Goal: Transaction & Acquisition: Purchase product/service

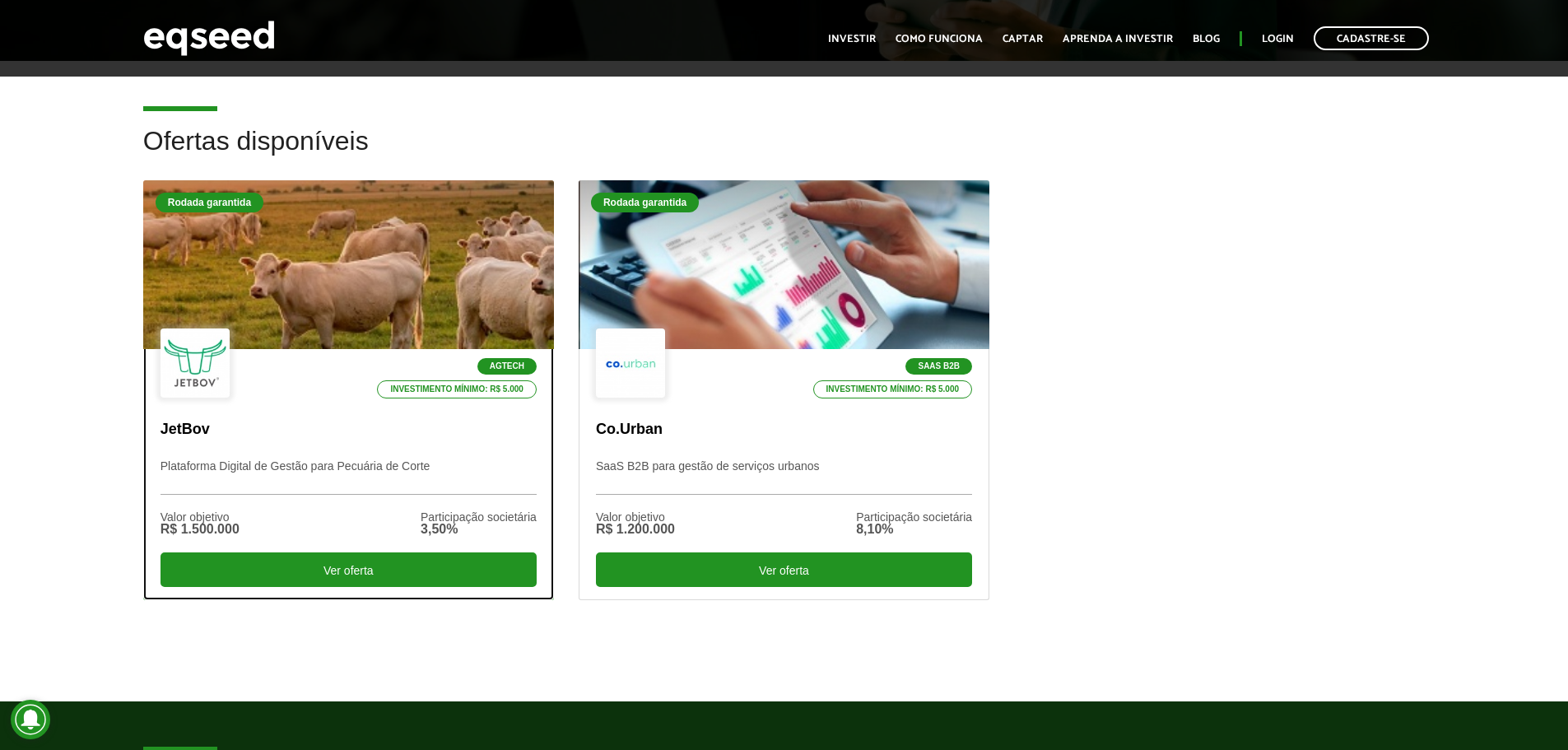
click at [250, 330] on div "Agtech Investimento mínimo: R$ 5.000" at bounding box center [348, 363] width 376 height 71
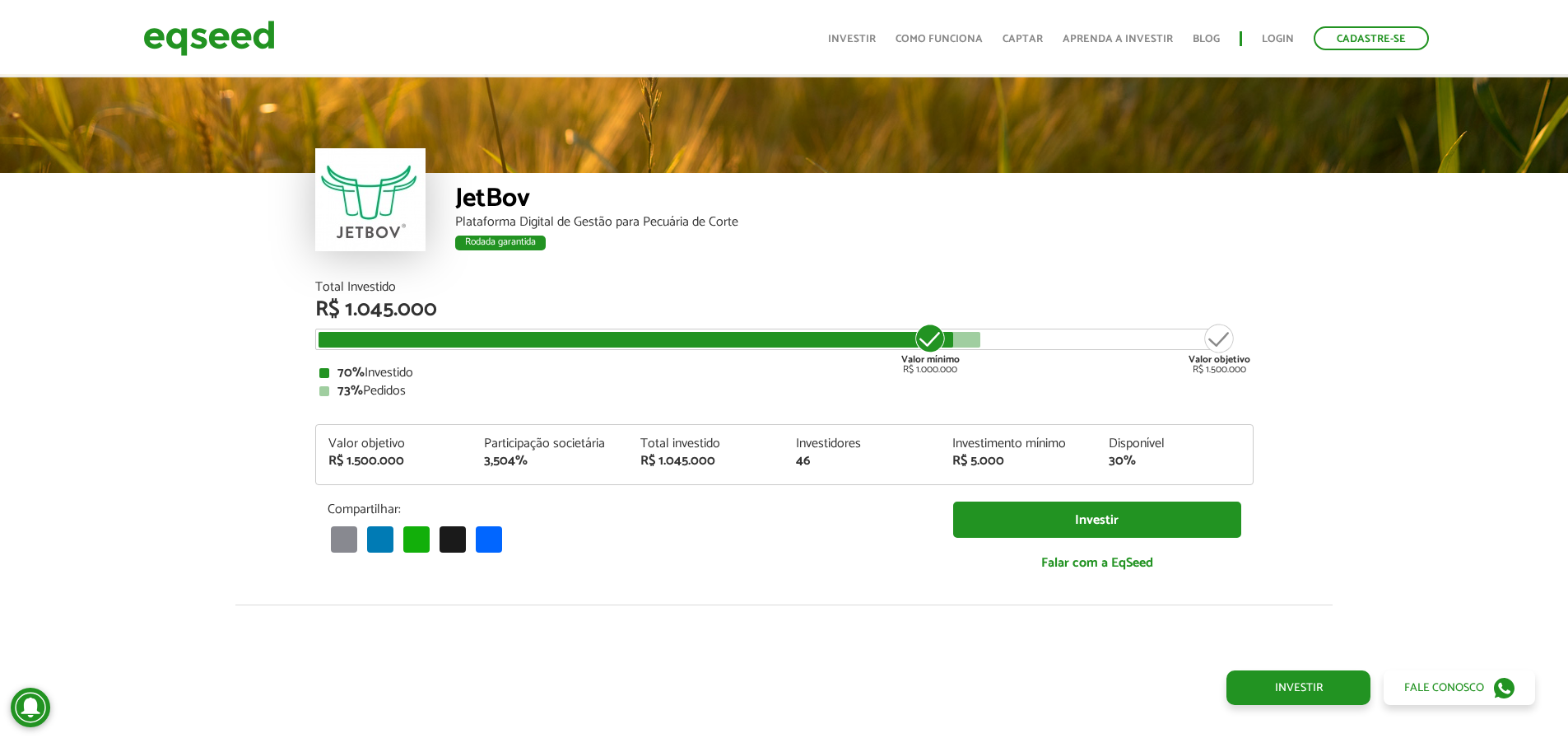
scroll to position [2060, 0]
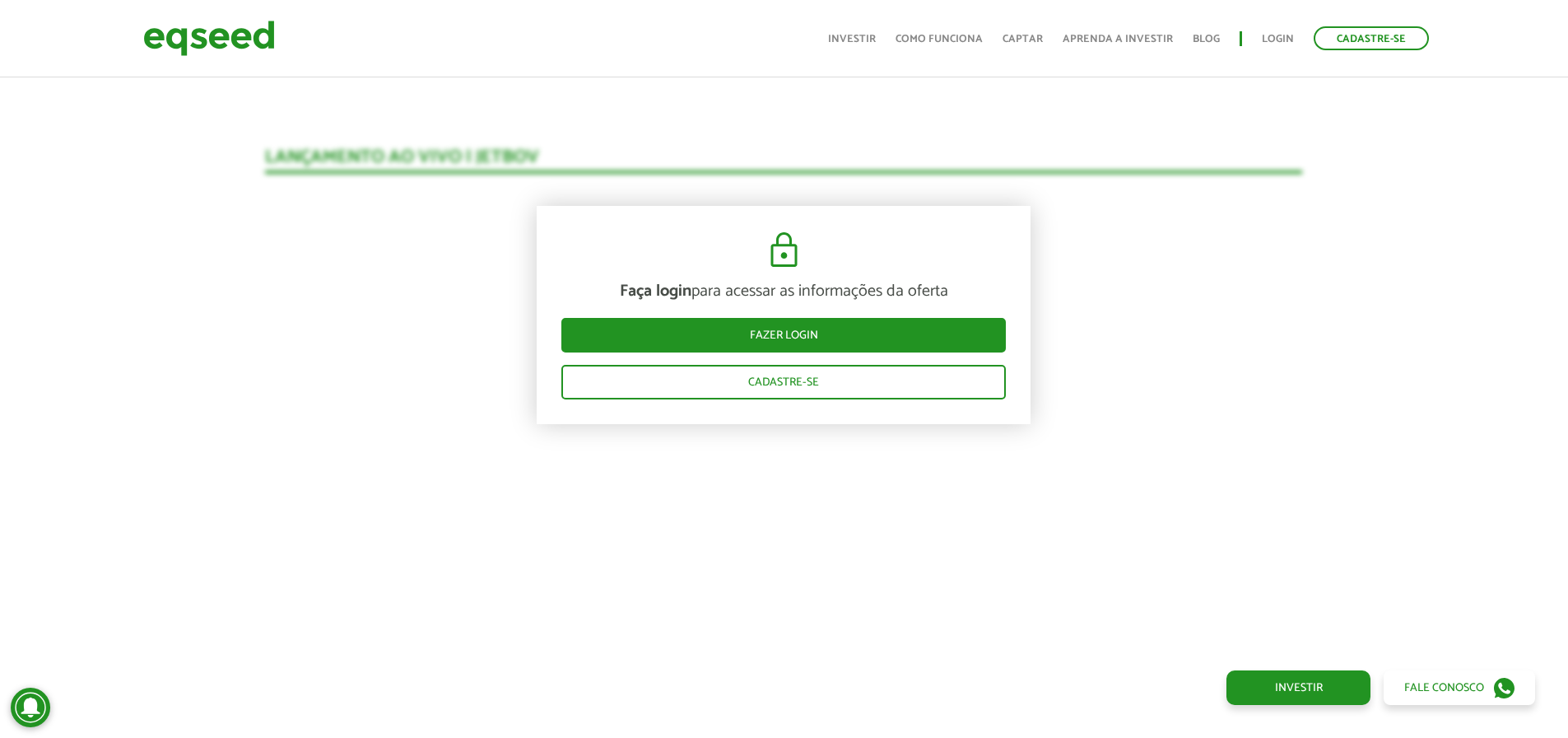
scroll to position [1647, 0]
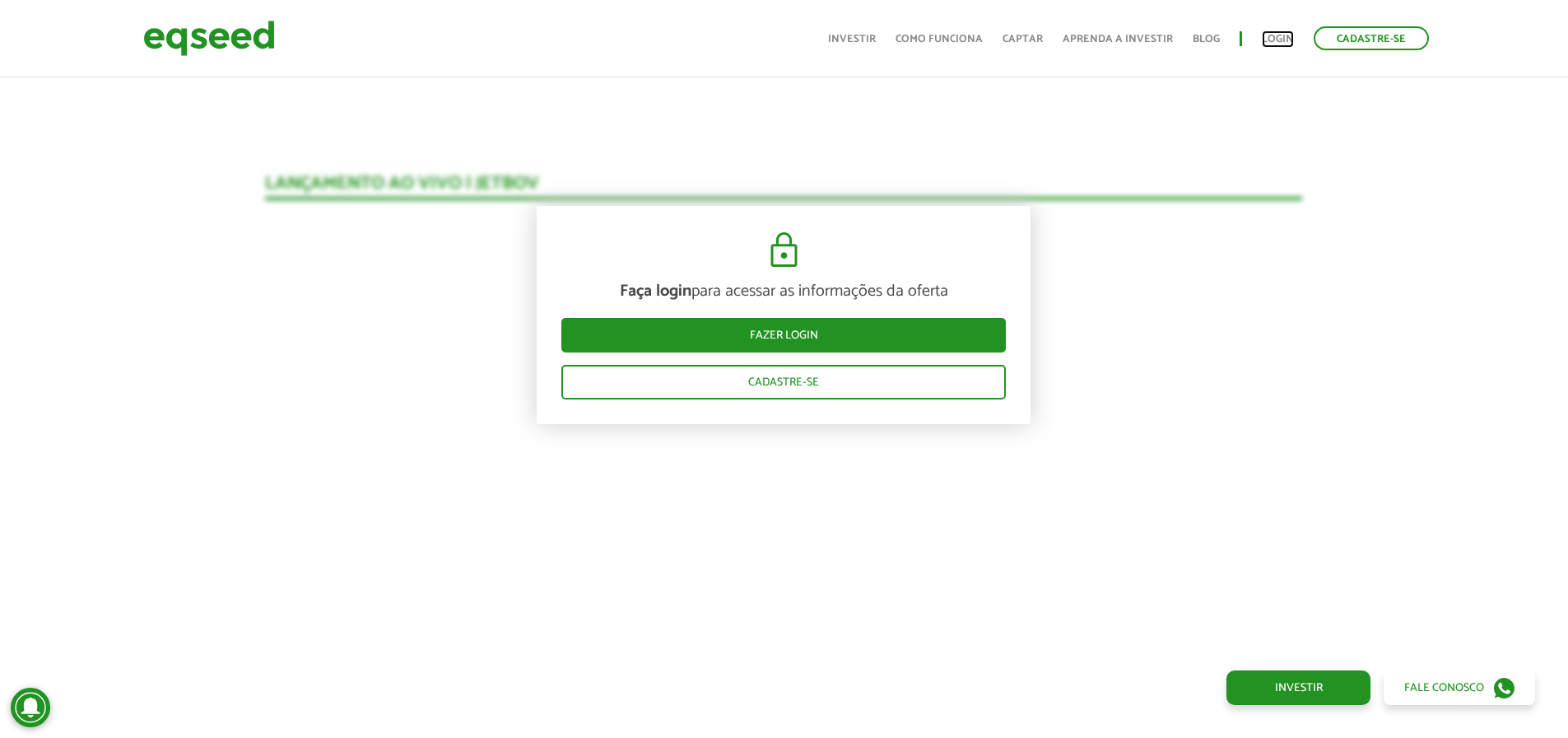
click at [1284, 34] on link "Login" at bounding box center [1279, 39] width 32 height 11
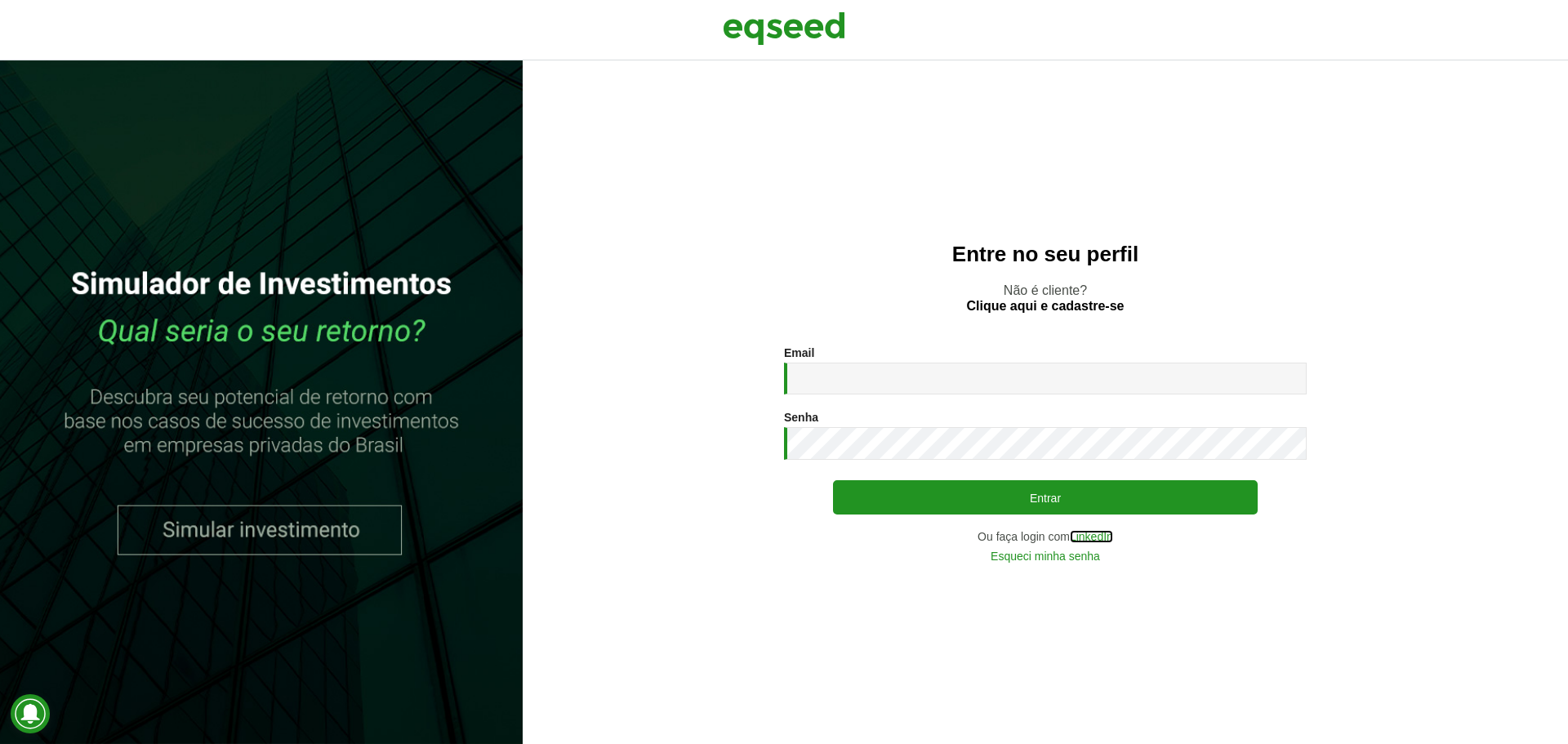
click at [1094, 537] on link "LinkedIn" at bounding box center [1091, 536] width 43 height 12
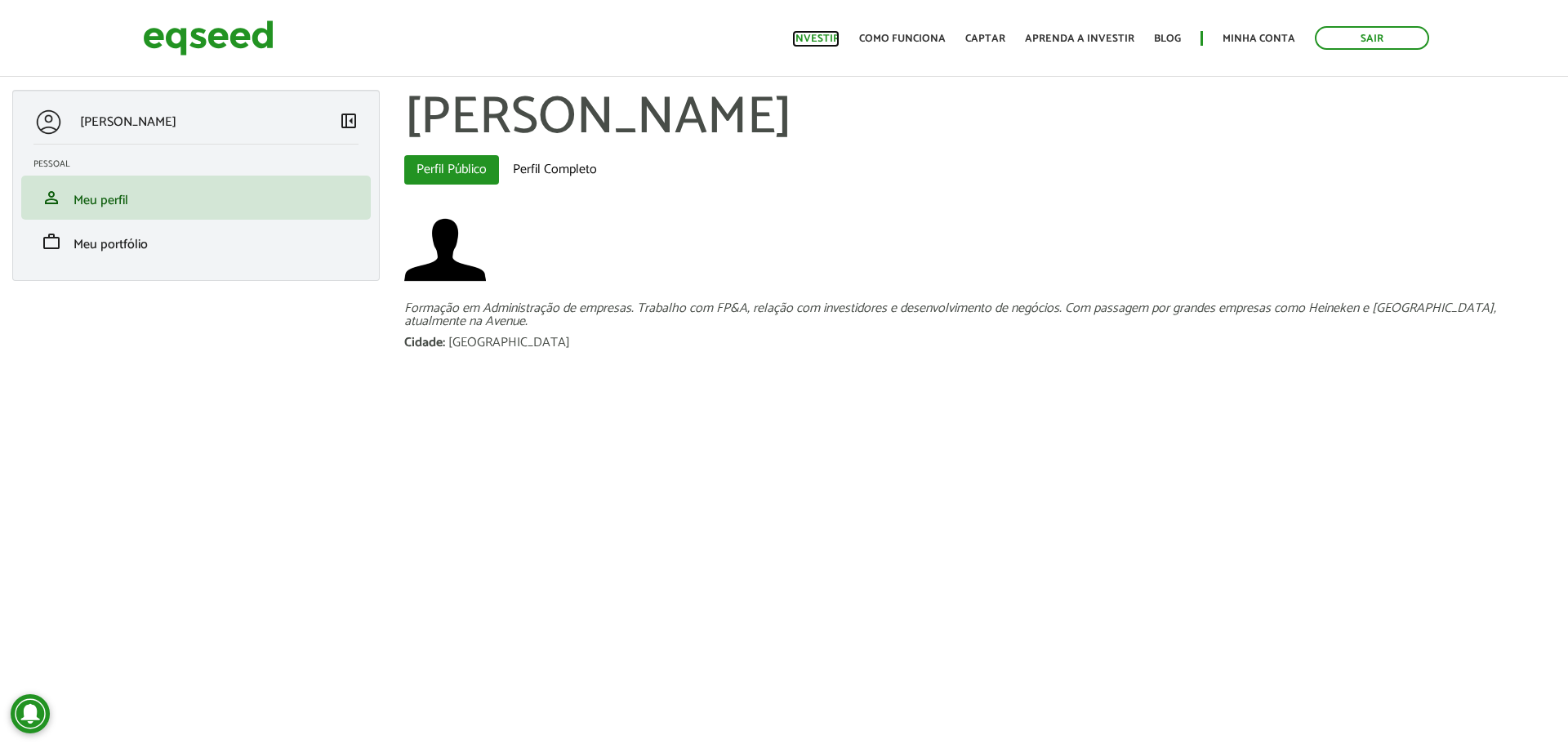
click at [830, 33] on link "Investir" at bounding box center [816, 38] width 47 height 11
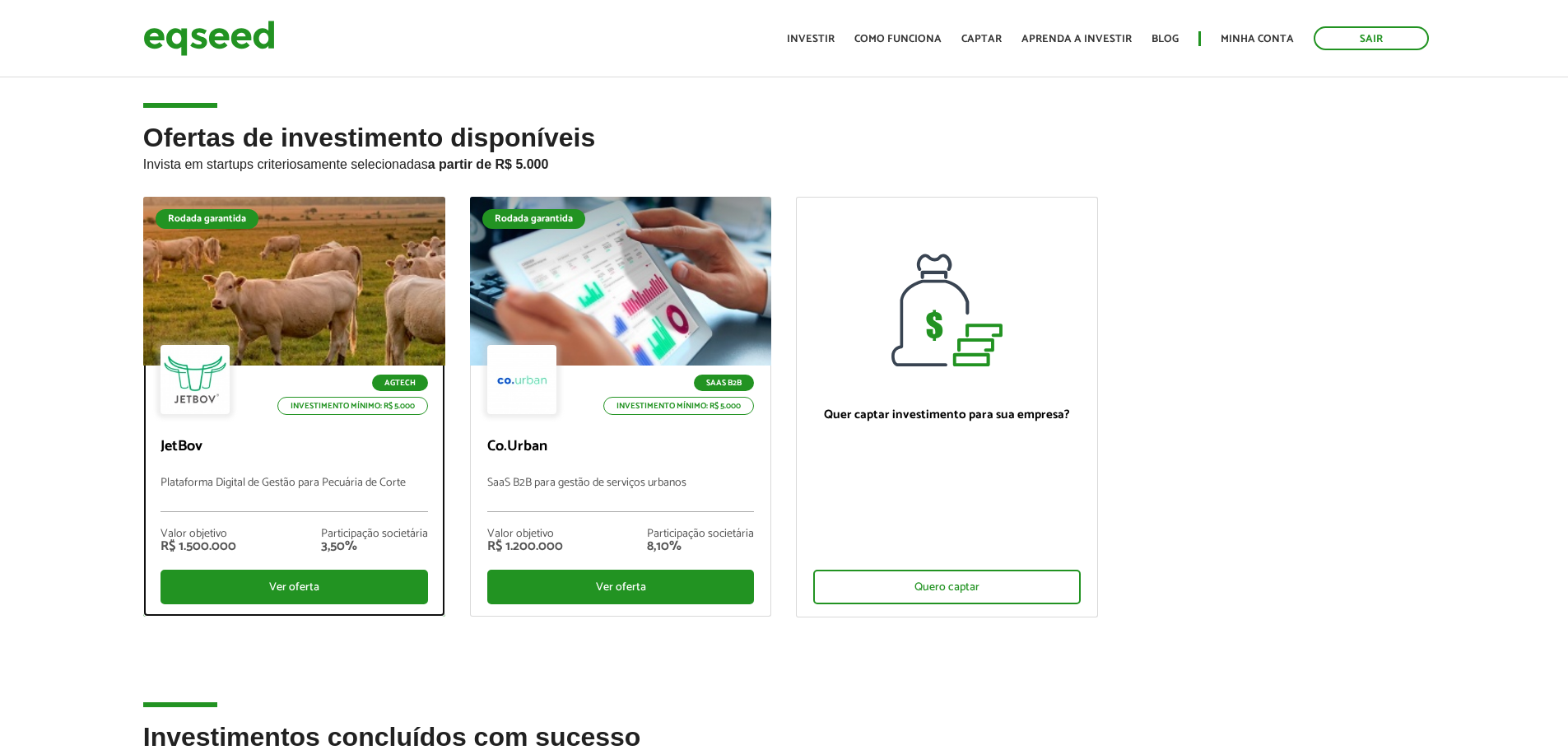
click at [323, 299] on div at bounding box center [294, 281] width 362 height 203
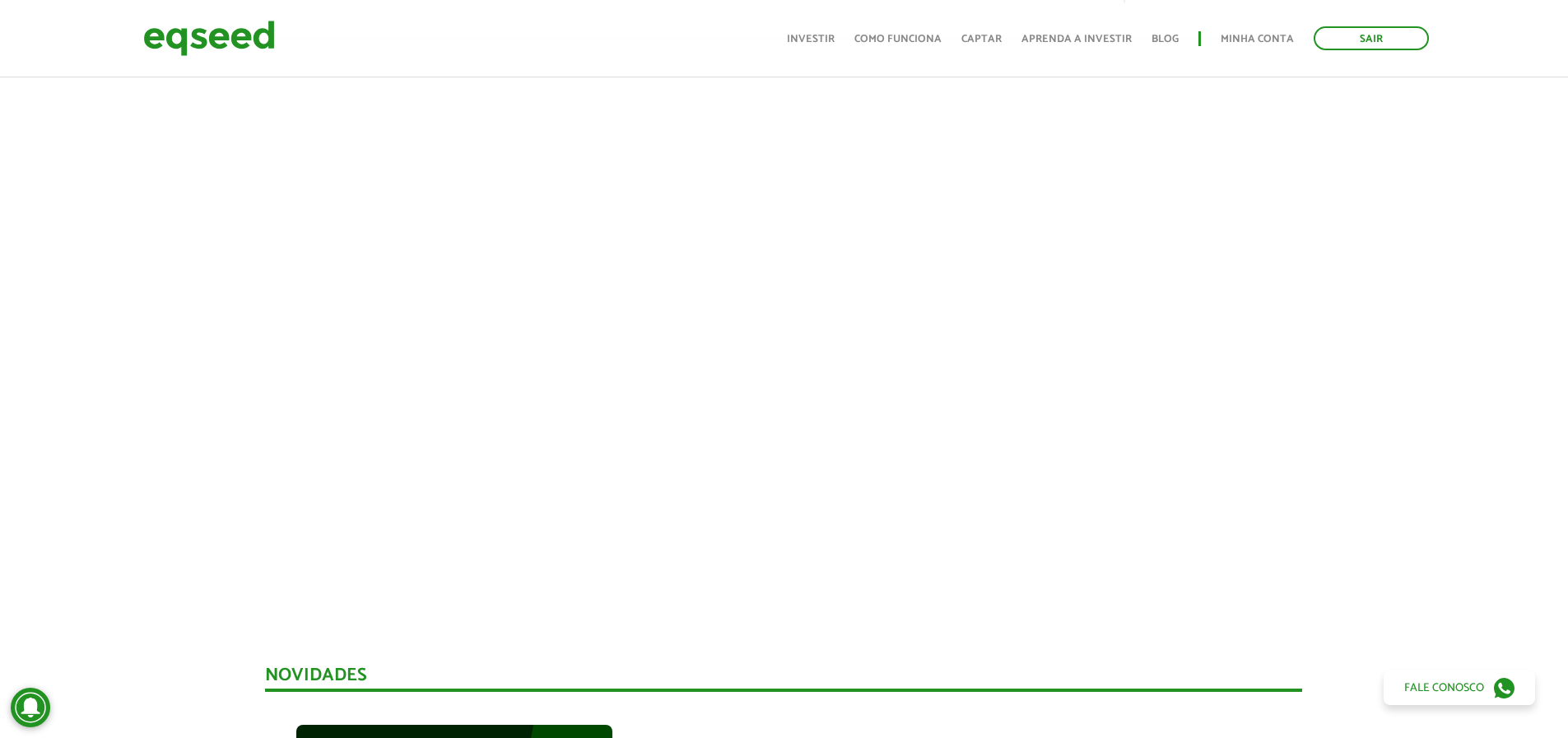
scroll to position [577, 0]
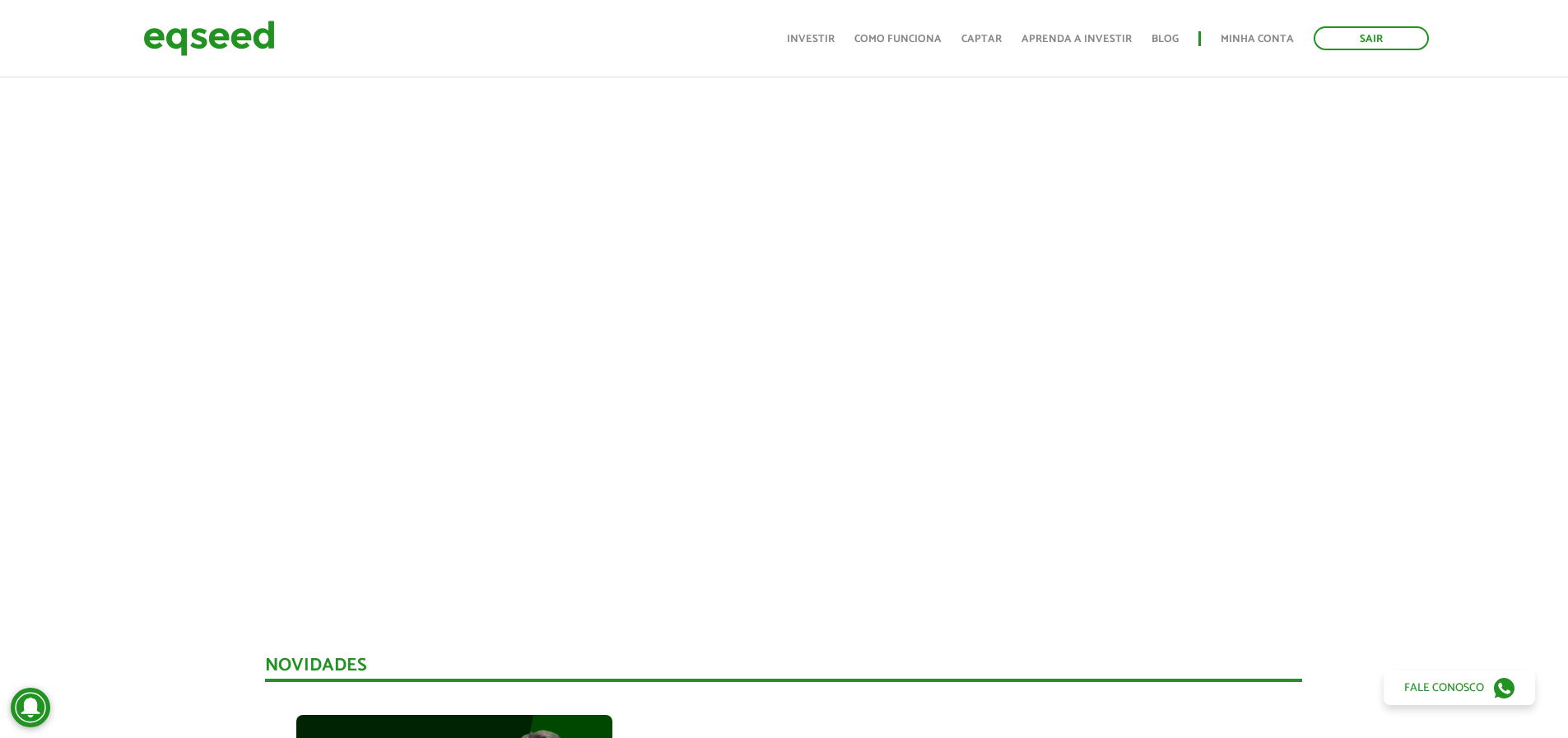
click at [137, 382] on div at bounding box center [784, 309] width 1568 height 562
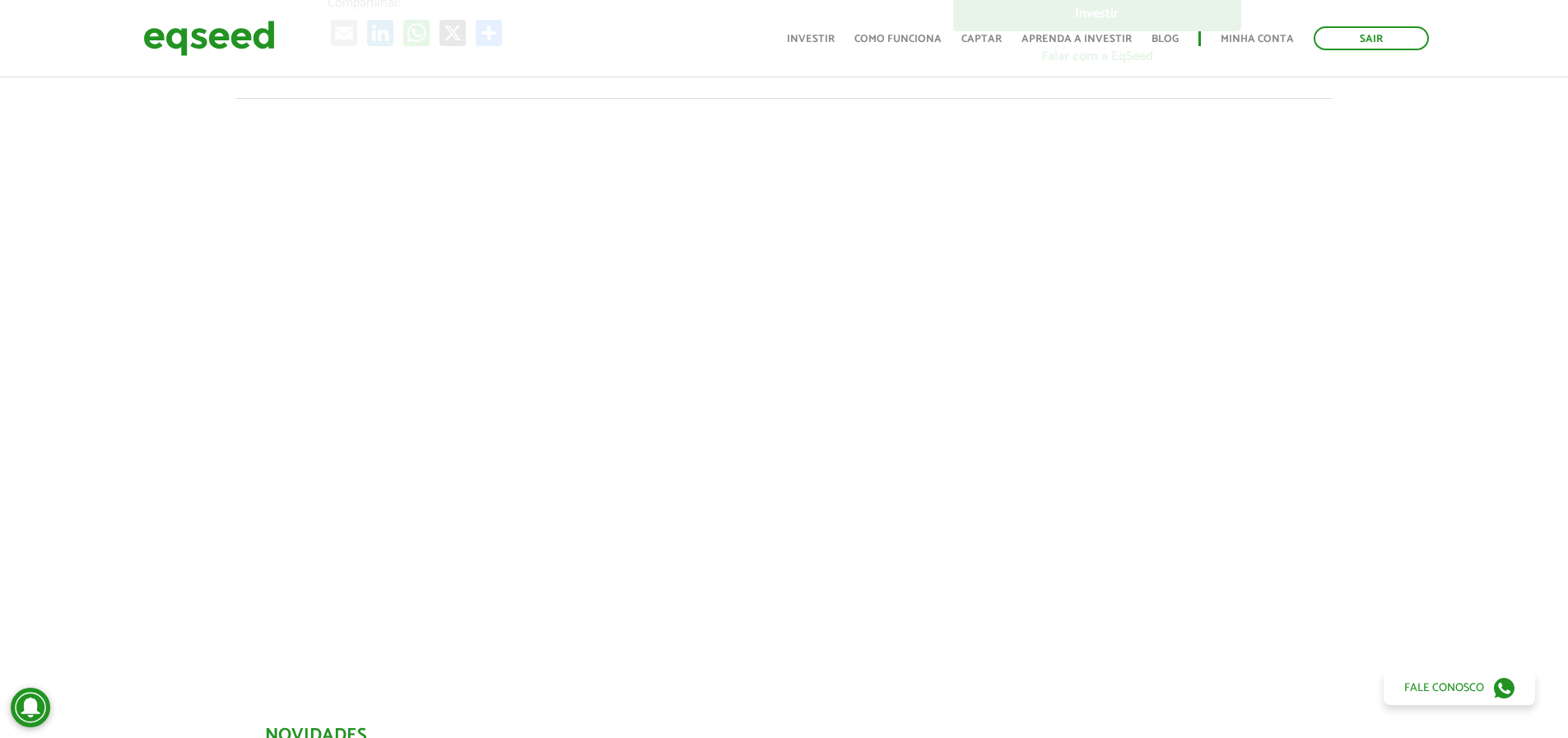
scroll to position [494, 0]
